Goal: Find specific page/section: Find specific page/section

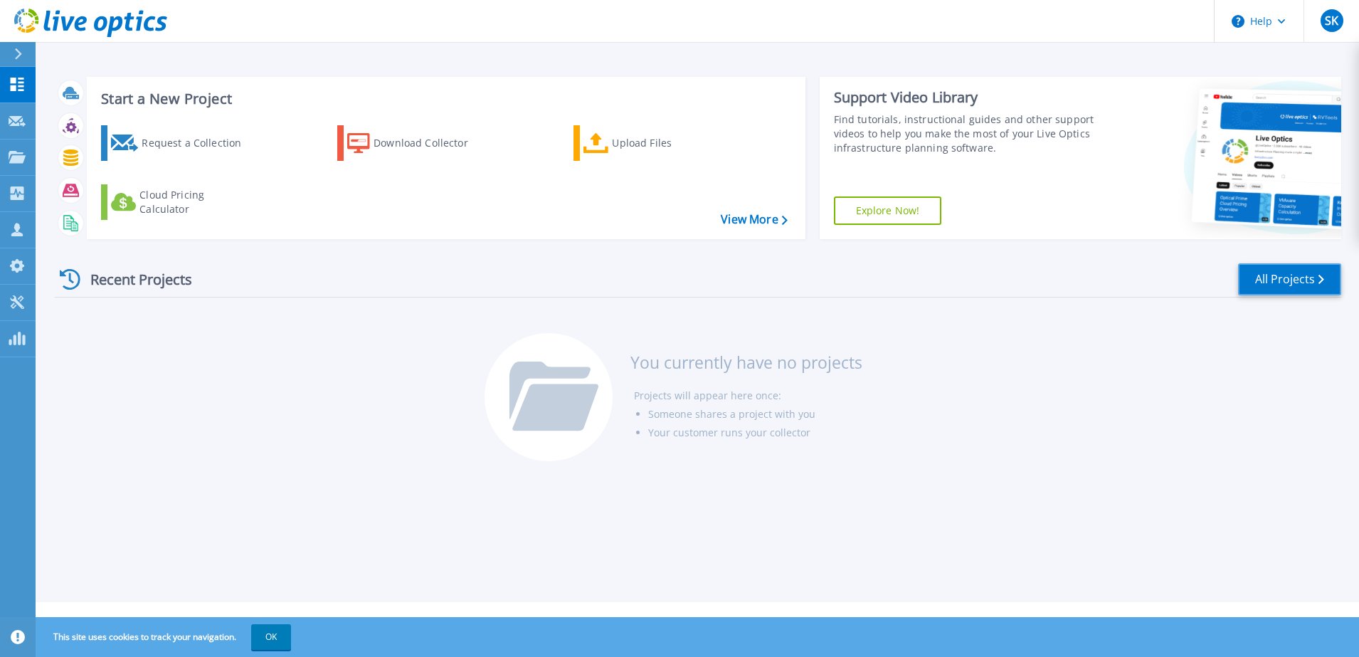
click at [1278, 280] on link "All Projects" at bounding box center [1289, 279] width 103 height 32
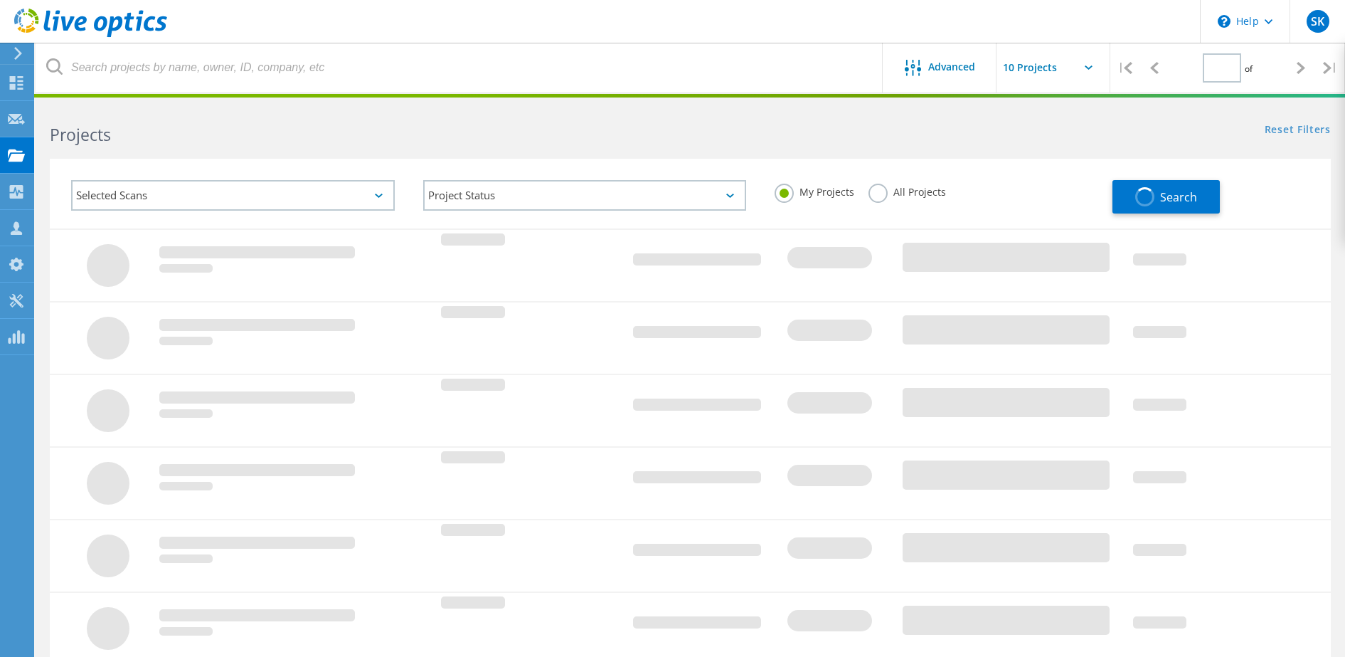
type input "1"
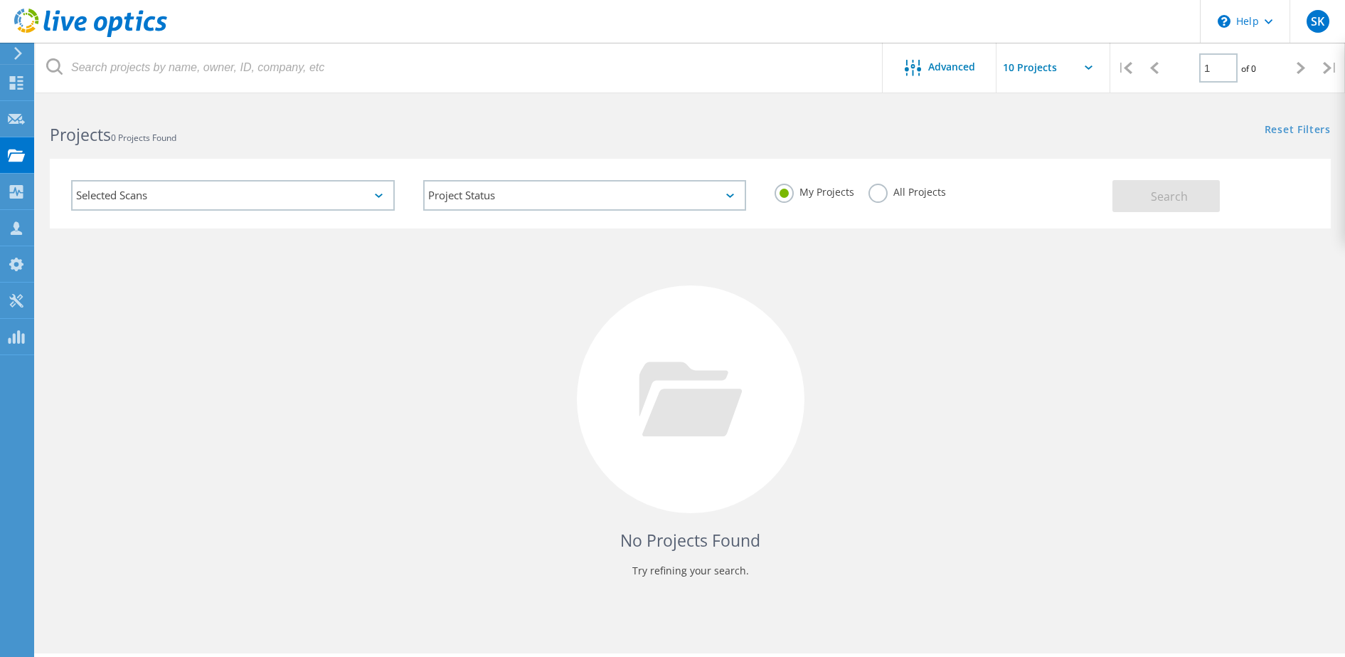
click at [878, 193] on label "All Projects" at bounding box center [908, 191] width 78 height 14
click at [0, 0] on input "All Projects" at bounding box center [0, 0] width 0 height 0
click at [1179, 196] on span "Search" at bounding box center [1169, 196] width 37 height 16
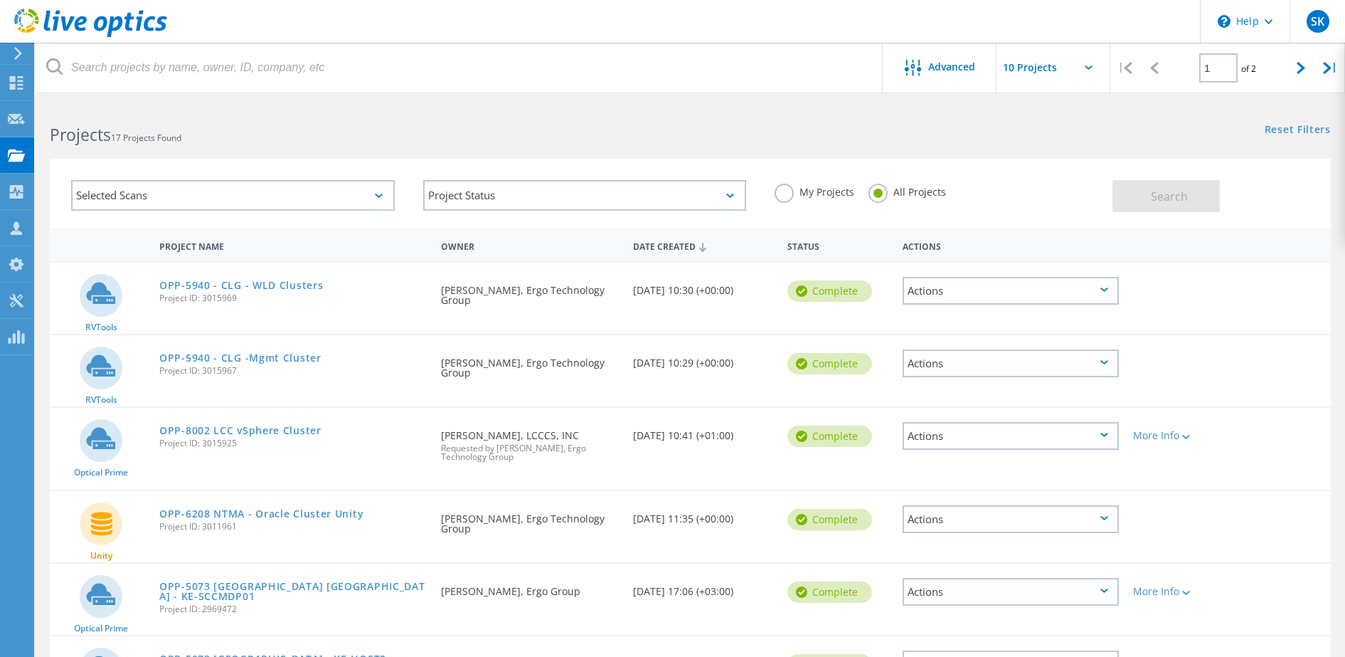
click at [1094, 161] on div "Selected Scans Project Status In Progress Complete Published Anonymous Archived…" at bounding box center [690, 194] width 1281 height 70
